Goal: Information Seeking & Learning: Learn about a topic

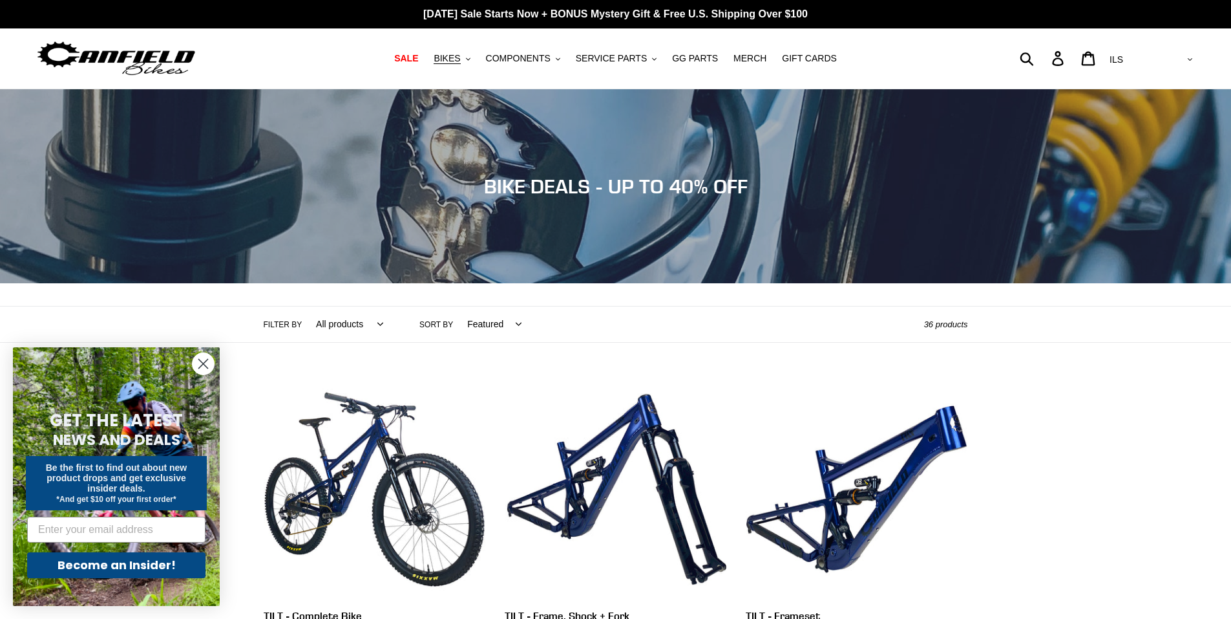
click at [209, 361] on circle "Close dialog" at bounding box center [203, 363] width 21 height 21
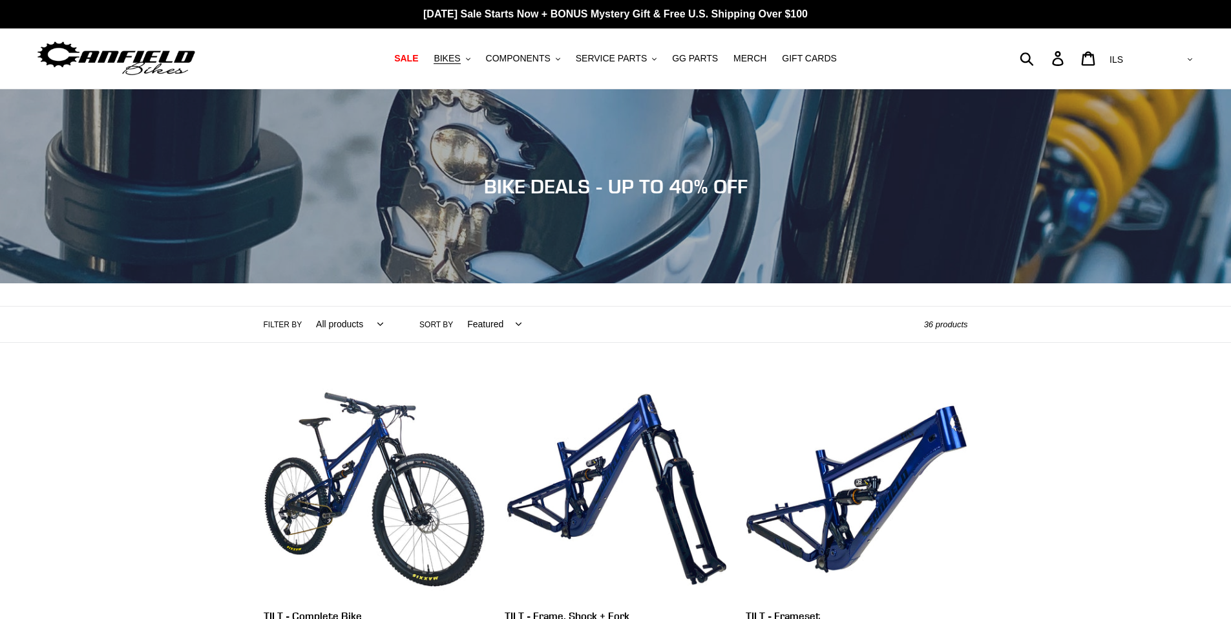
click at [1190, 55] on select "AED AFN ALL AMD ANG AUD AWG AZN BAM BBD BDT BGN BIF BND BOB BSD BWP BZD CAD CDF…" at bounding box center [1150, 60] width 91 height 24
select select "USD"
click at [1158, 48] on select "AED AFN ALL AMD ANG AUD AWG AZN BAM BBD BDT BGN BIF BND BOB BSD BWP BZD CAD CDF…" at bounding box center [1150, 60] width 91 height 24
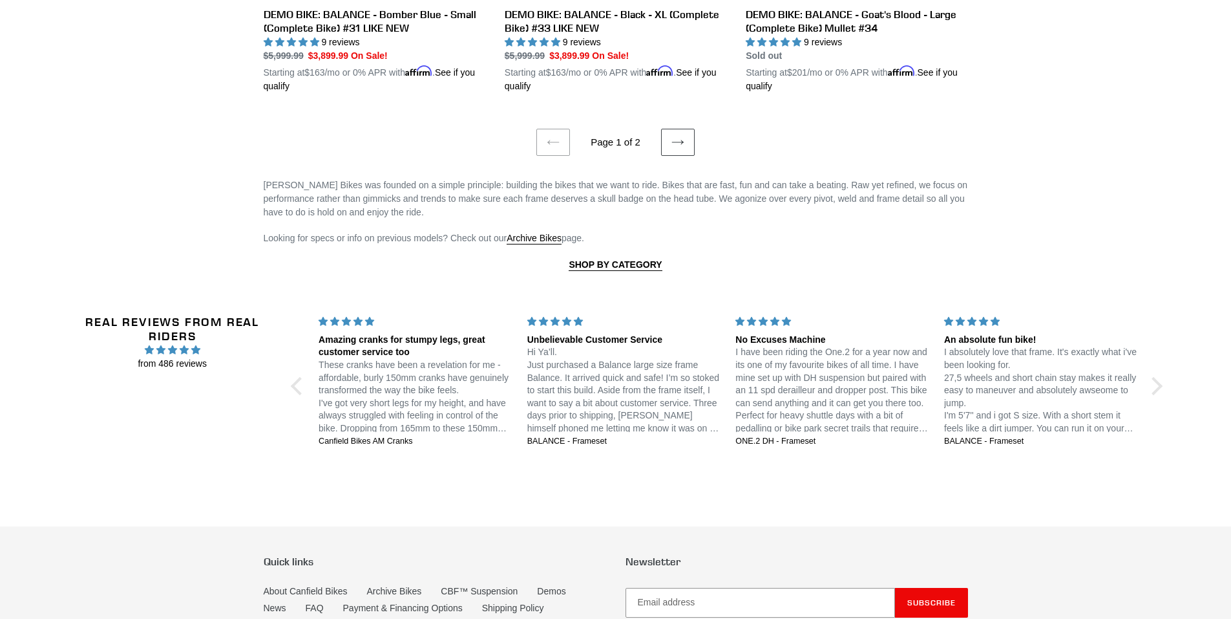
scroll to position [2909, 0]
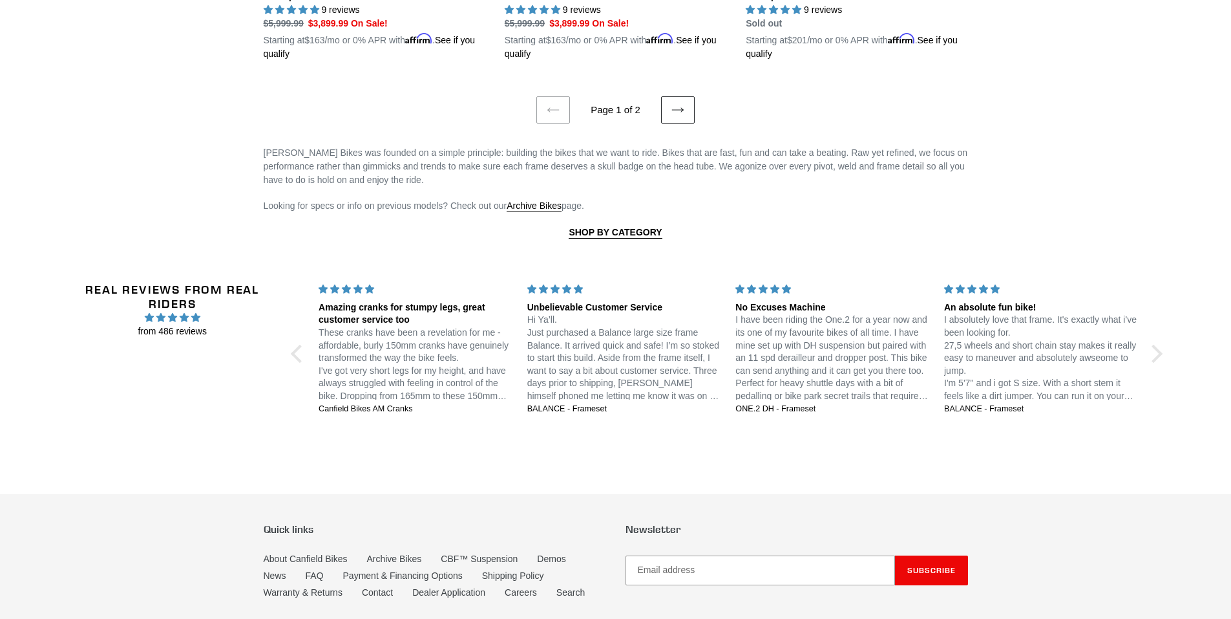
click at [675, 107] on icon at bounding box center [678, 109] width 12 height 5
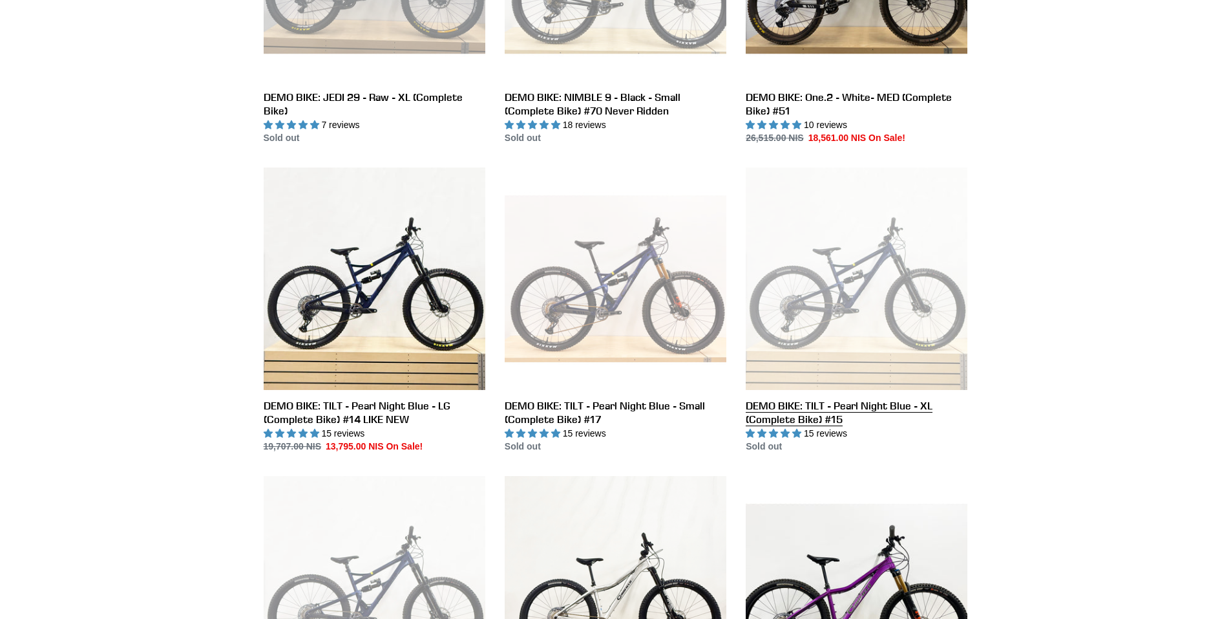
scroll to position [711, 0]
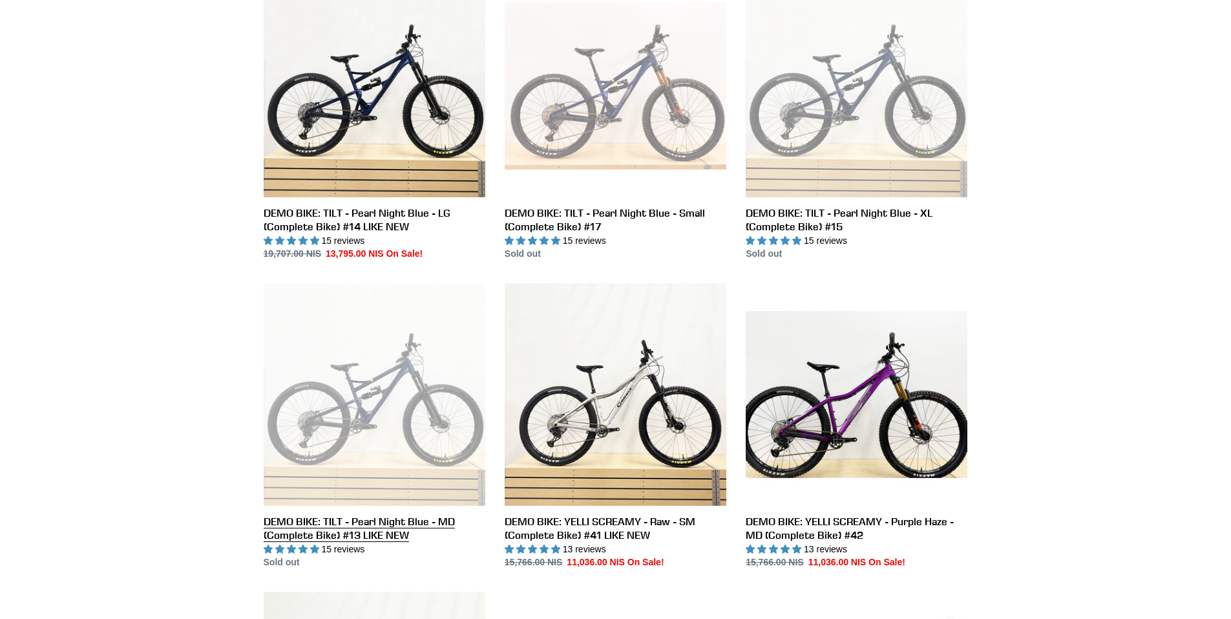
click at [366, 392] on link "DEMO BIKE: TILT - Pearl Night Blue - MD (Complete Bike) #13 LIKE NEW" at bounding box center [375, 426] width 222 height 286
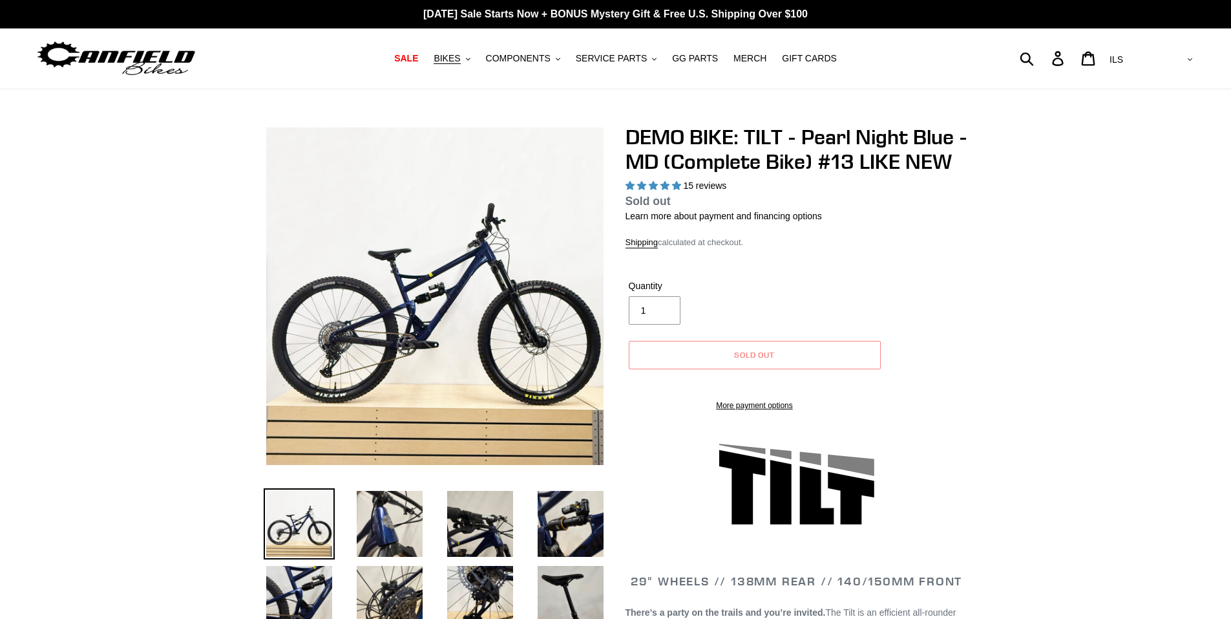
select select "highest-rating"
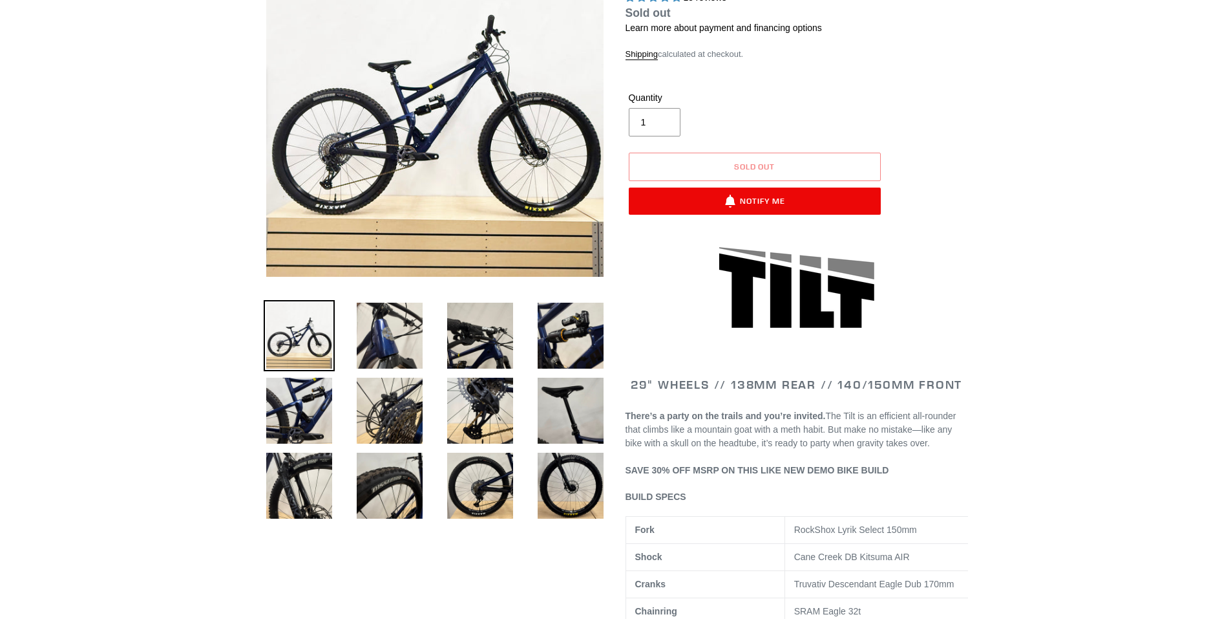
scroll to position [388, 0]
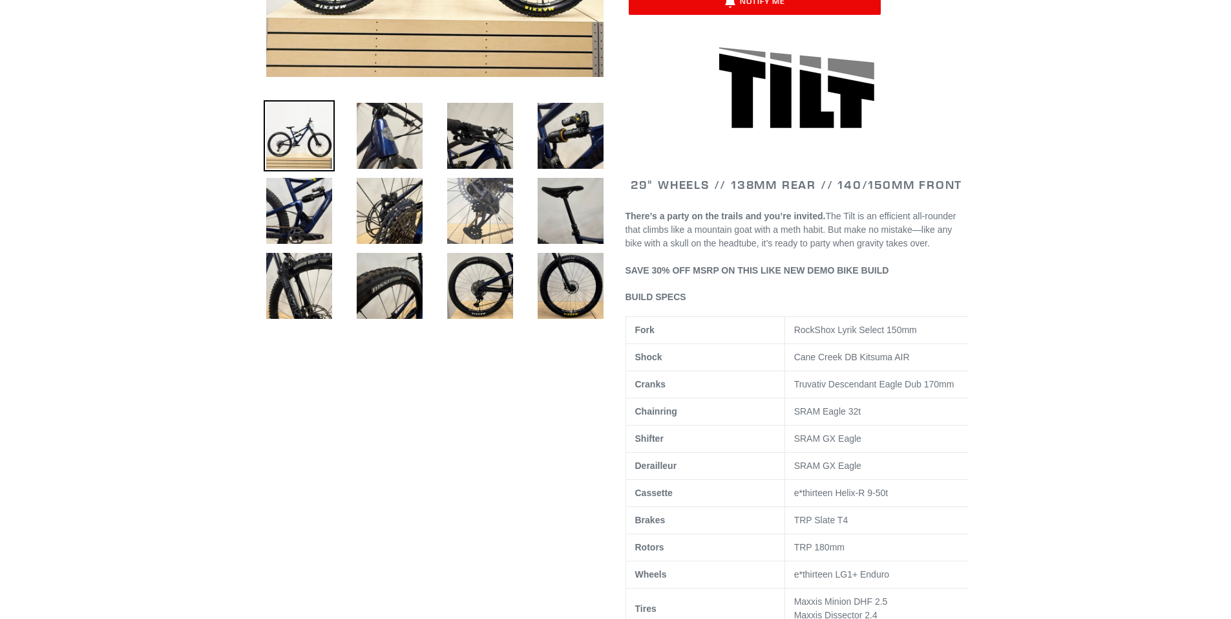
click at [485, 206] on img at bounding box center [480, 210] width 71 height 71
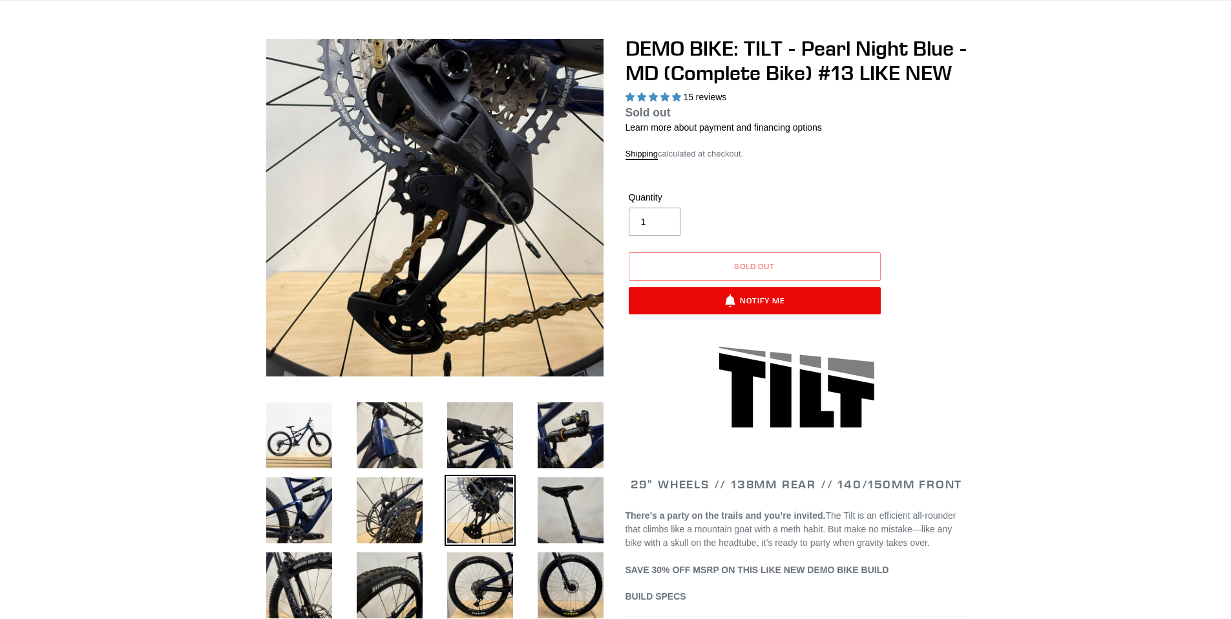
scroll to position [259, 0]
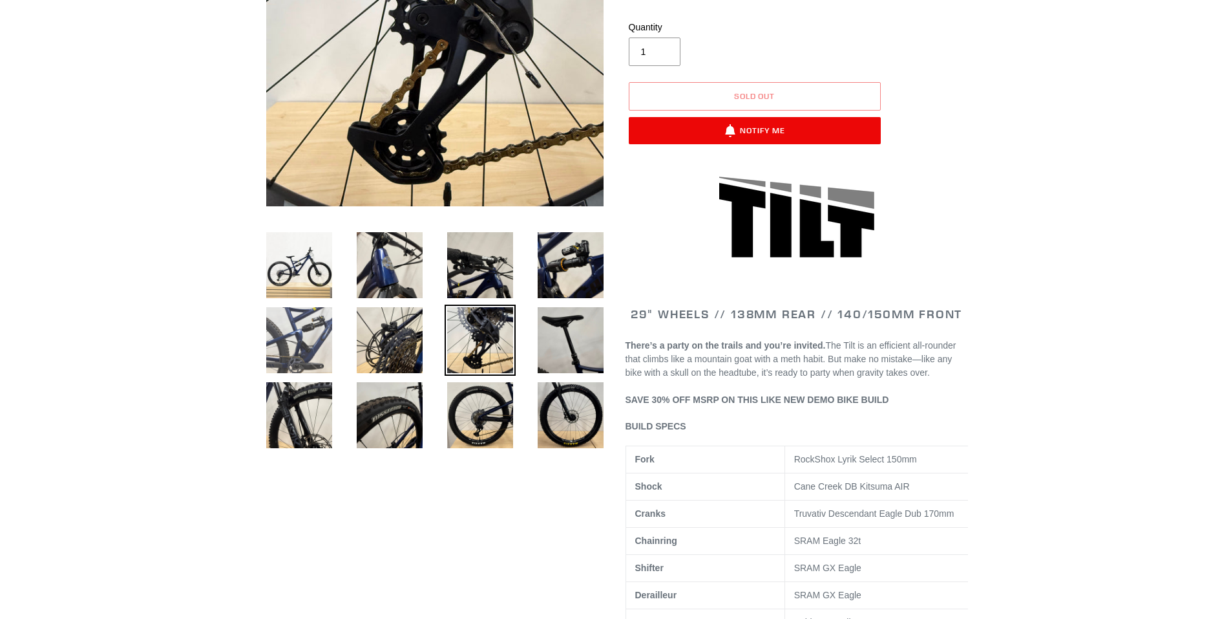
click at [313, 348] on img at bounding box center [299, 339] width 71 height 71
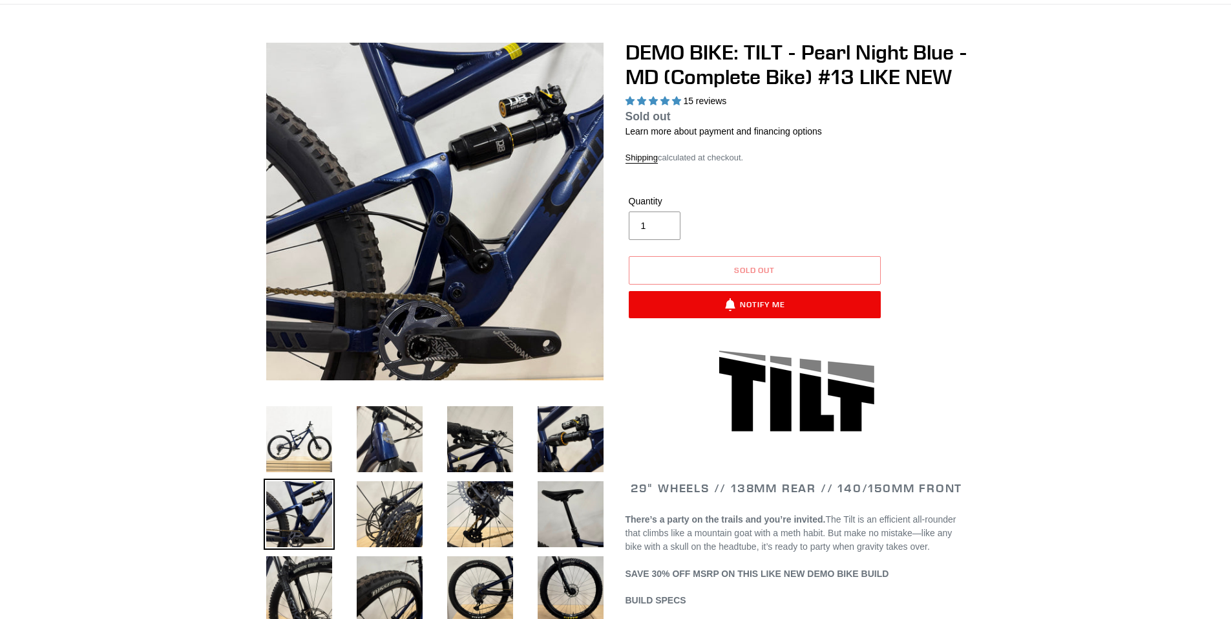
scroll to position [65, 0]
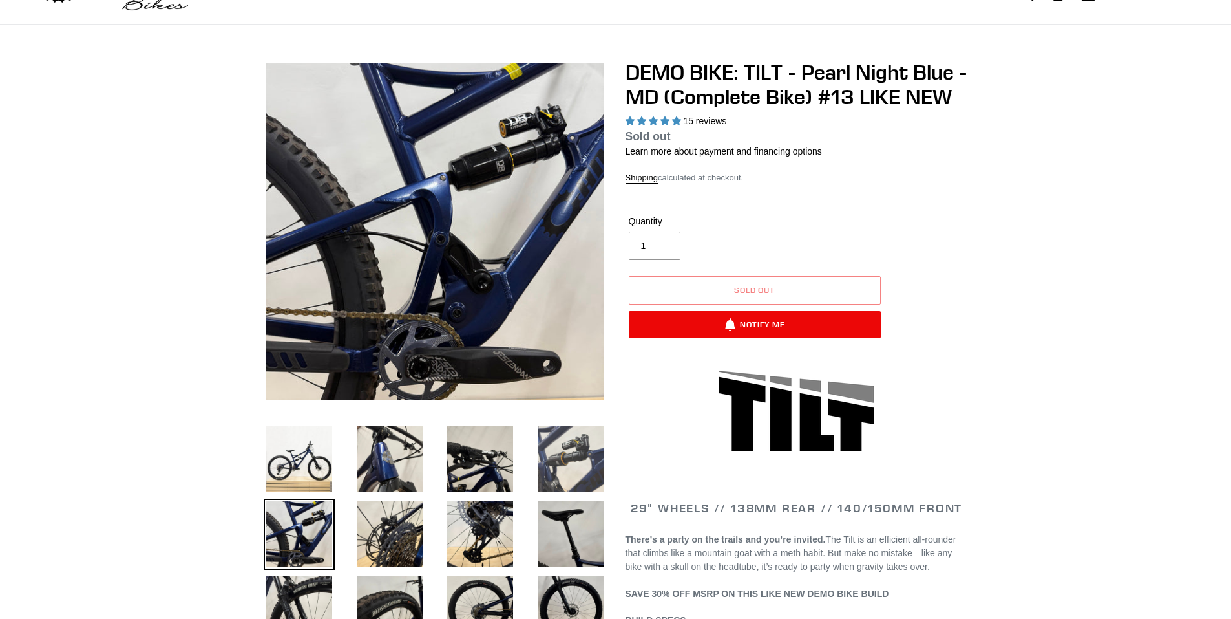
drag, startPoint x: 593, startPoint y: 461, endPoint x: 580, endPoint y: 461, distance: 12.9
click at [592, 461] on img at bounding box center [570, 458] width 71 height 71
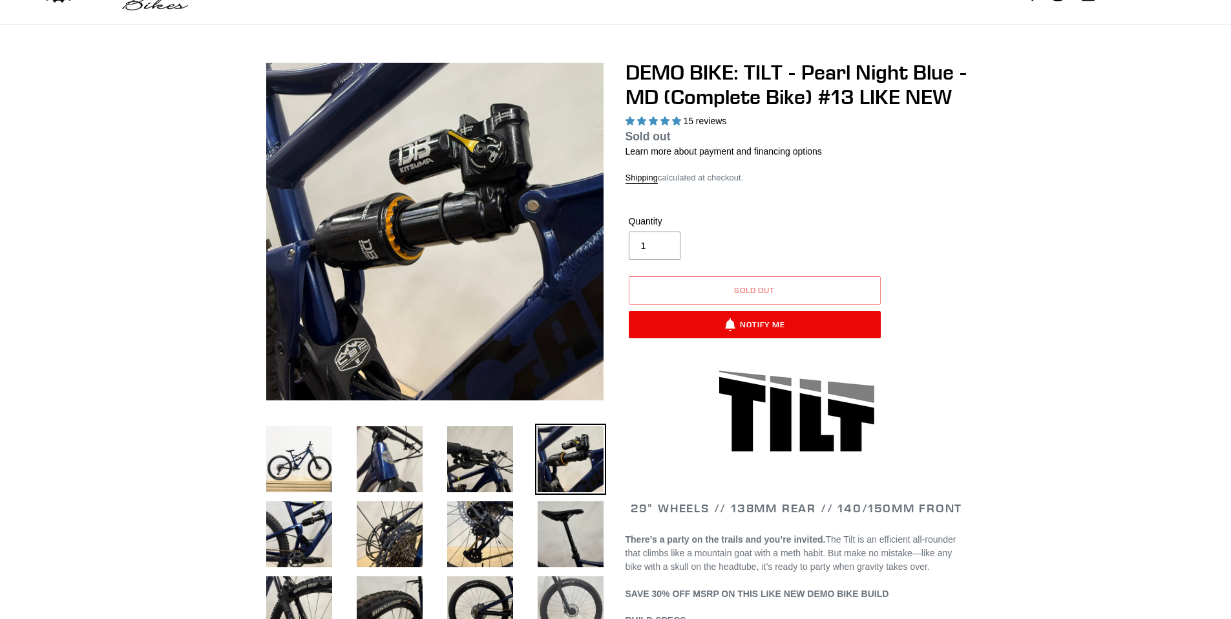
click at [562, 577] on img at bounding box center [570, 608] width 71 height 71
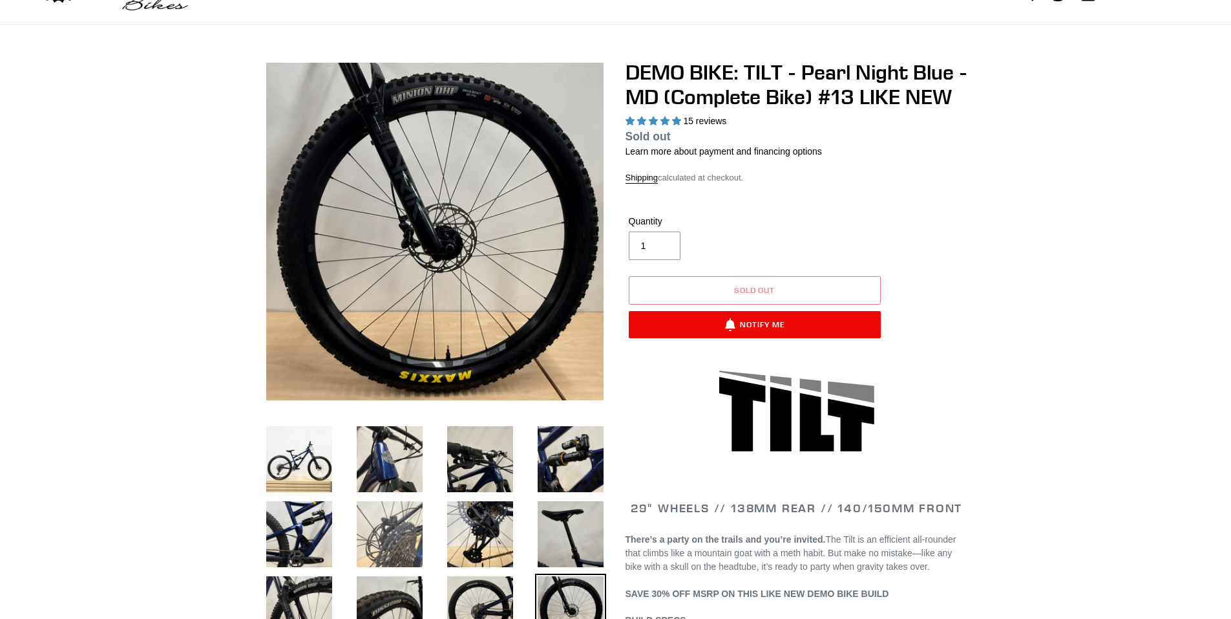
click at [392, 534] on img at bounding box center [389, 533] width 71 height 71
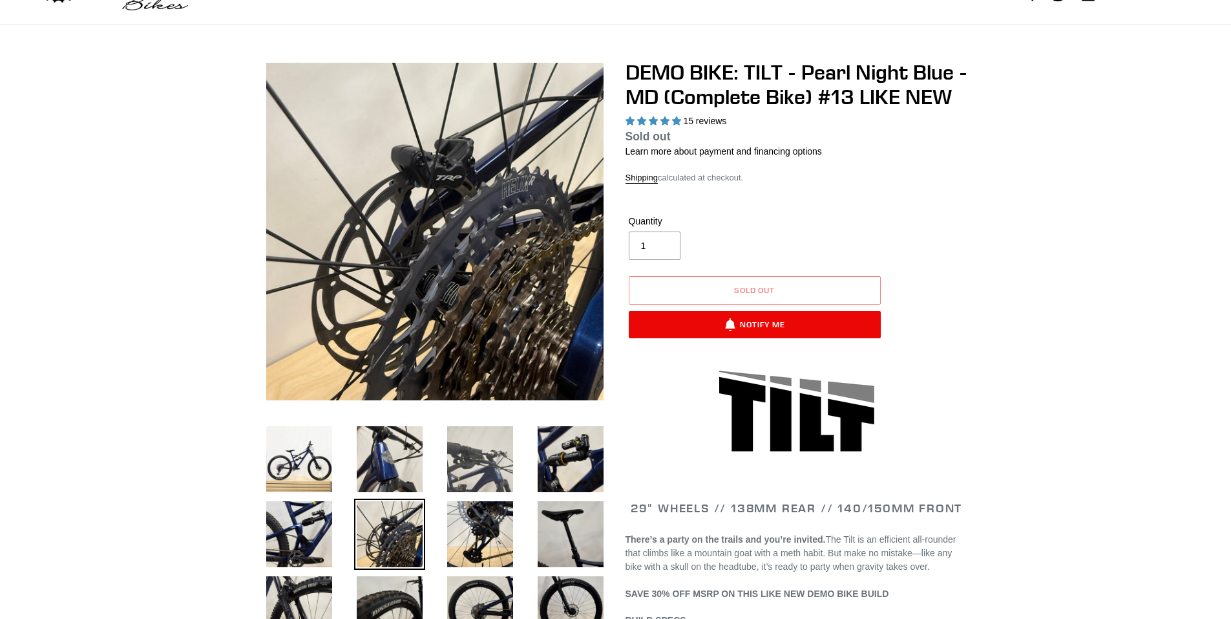
click at [463, 470] on img at bounding box center [480, 458] width 71 height 71
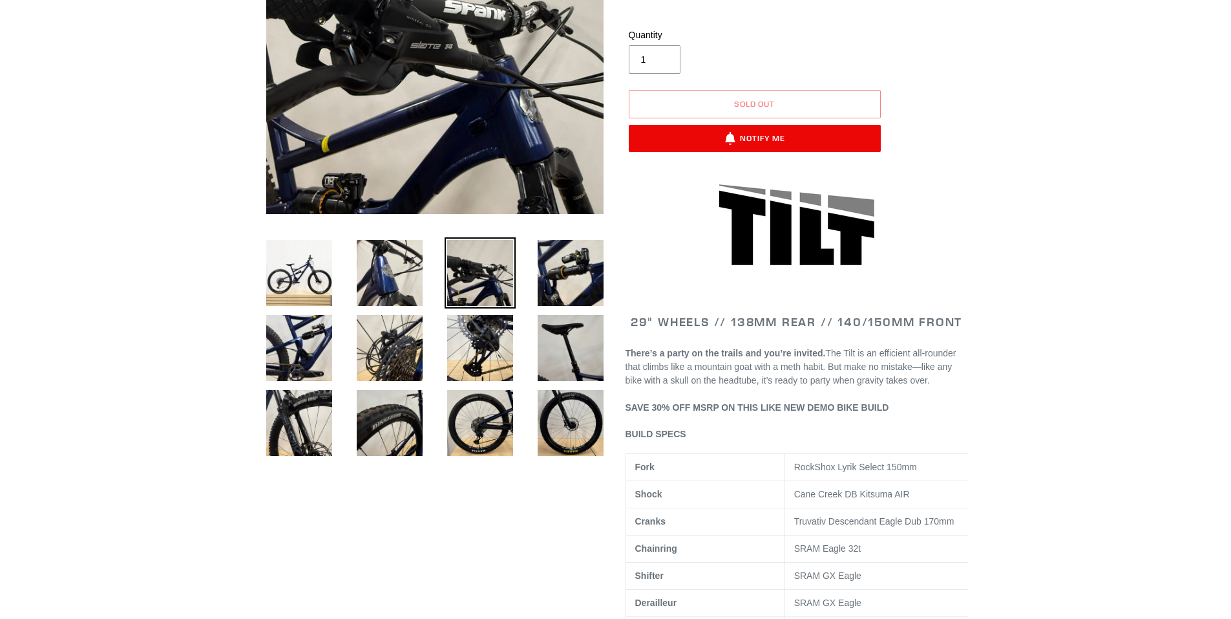
scroll to position [259, 0]
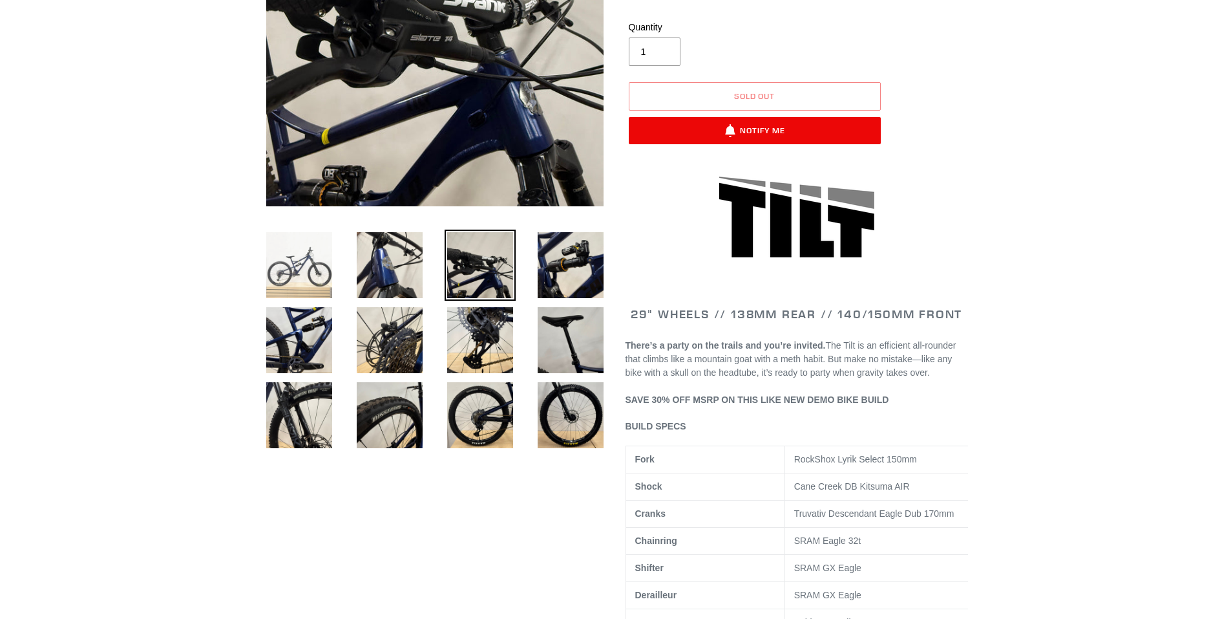
click at [283, 272] on img at bounding box center [299, 264] width 71 height 71
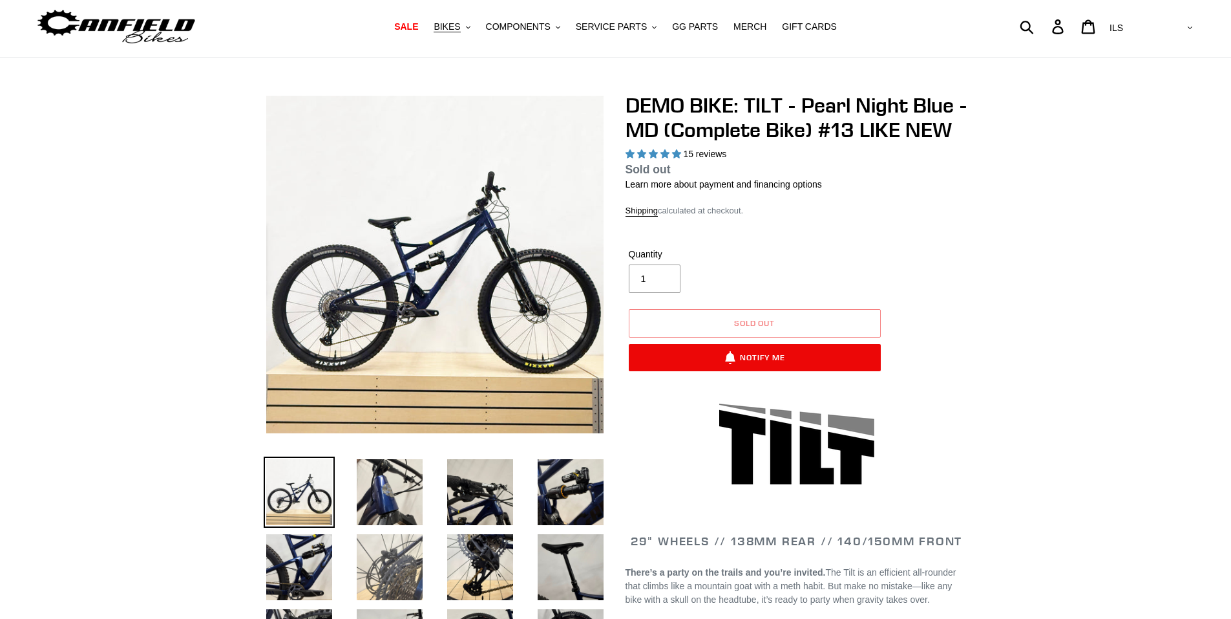
scroll to position [0, 0]
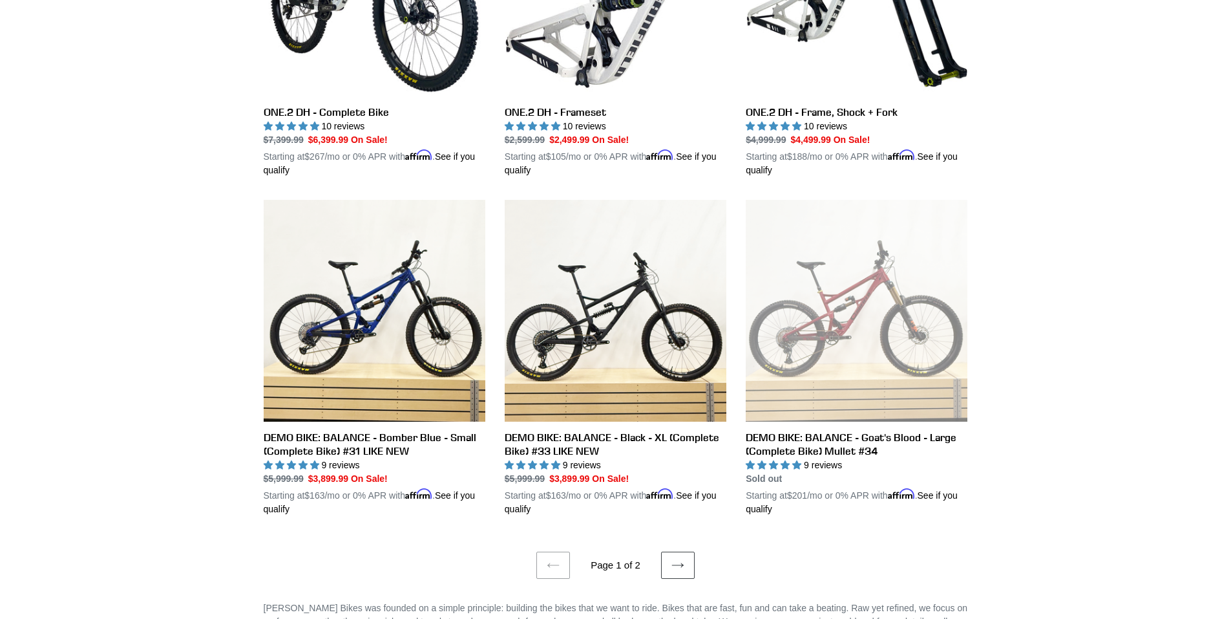
scroll to position [2307, 0]
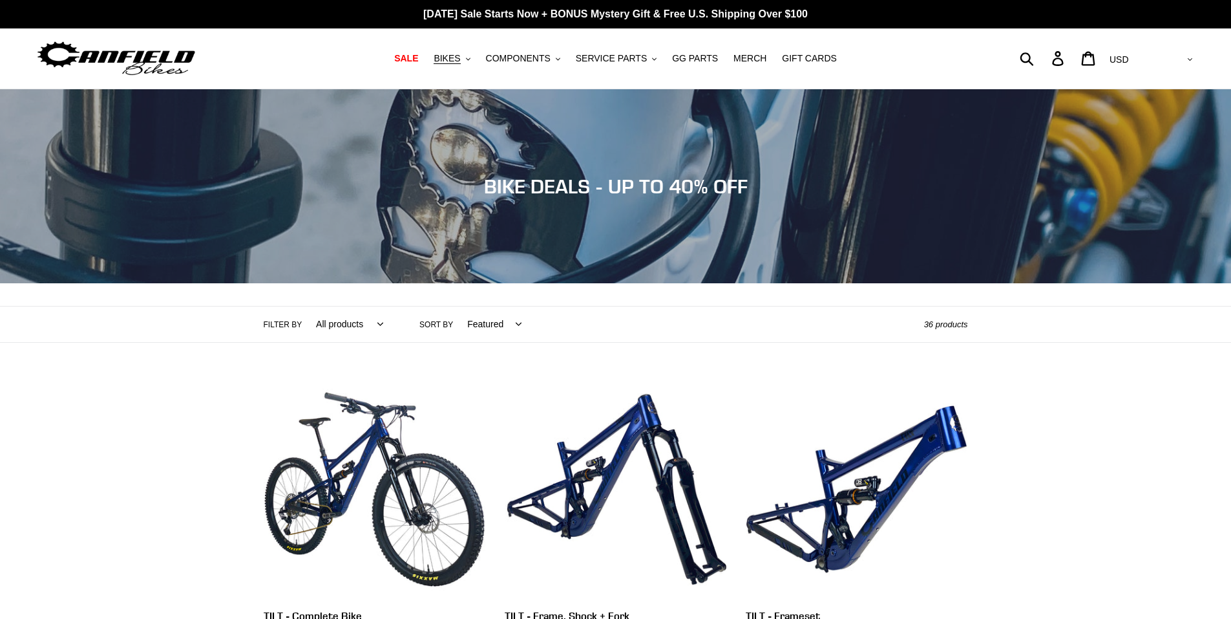
select select "USD"
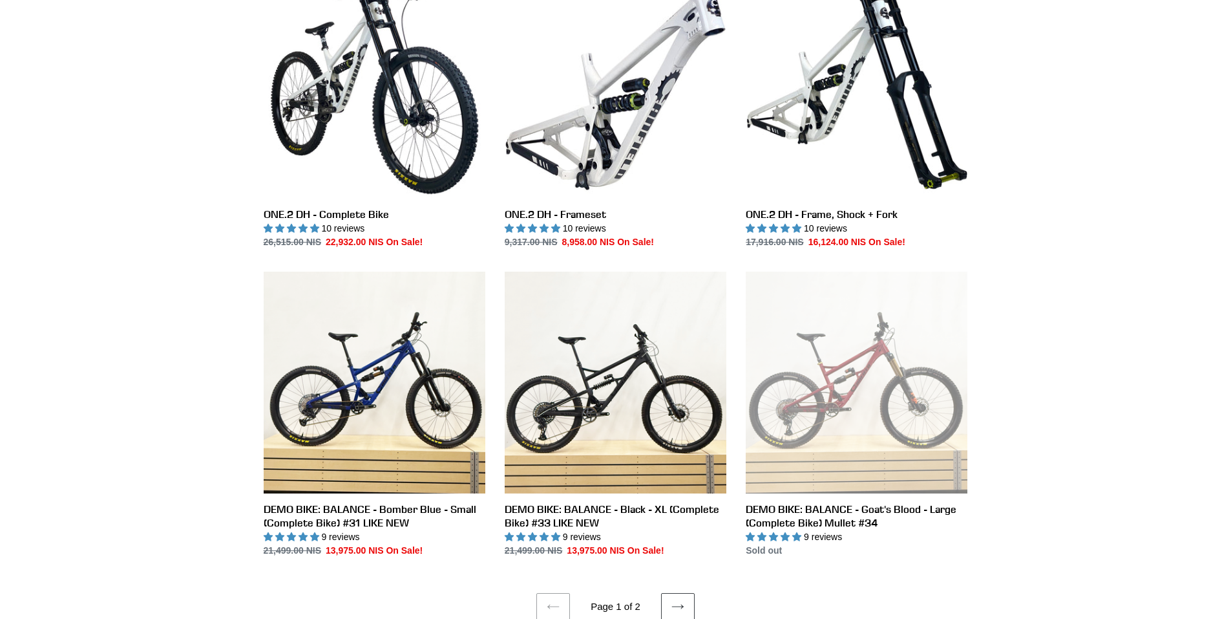
scroll to position [2198, 0]
